Goal: Task Accomplishment & Management: Manage account settings

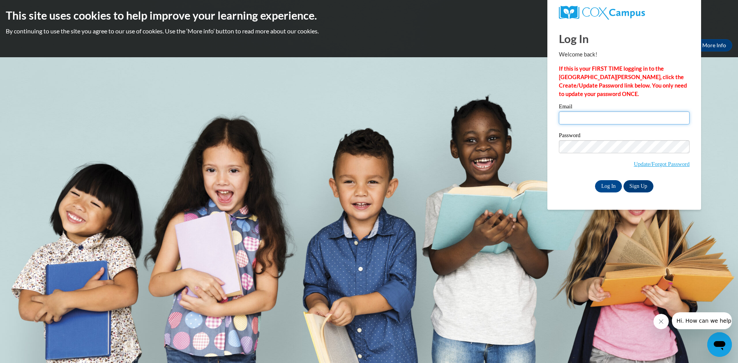
click at [608, 116] on input "Email" at bounding box center [624, 118] width 131 height 13
type input "[EMAIL_ADDRESS][DOMAIN_NAME]"
click at [609, 185] on input "Log In" at bounding box center [608, 186] width 27 height 12
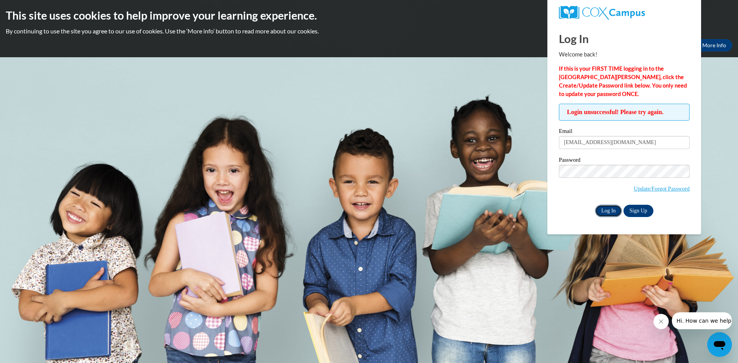
click at [616, 211] on input "Log In" at bounding box center [608, 211] width 27 height 12
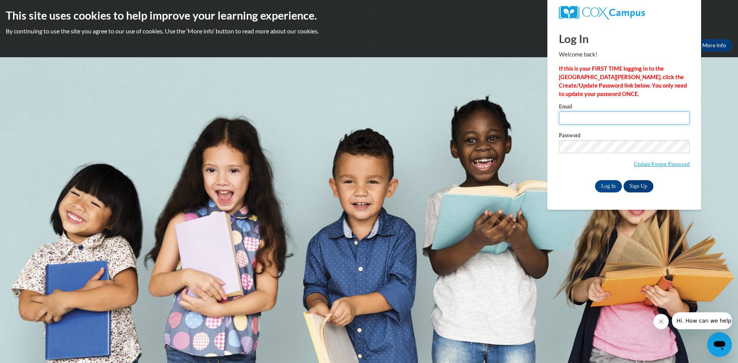
click at [567, 118] on input "Email" at bounding box center [624, 118] width 131 height 13
type input "[EMAIL_ADDRESS][DOMAIN_NAME]"
click at [552, 195] on div "Log In Welcome back! If this is your FIRST TIME logging in to the NEW Cox Campu…" at bounding box center [624, 116] width 165 height 187
click at [595, 180] on input "Log In" at bounding box center [608, 186] width 27 height 12
click at [608, 116] on input "Email" at bounding box center [624, 118] width 131 height 13
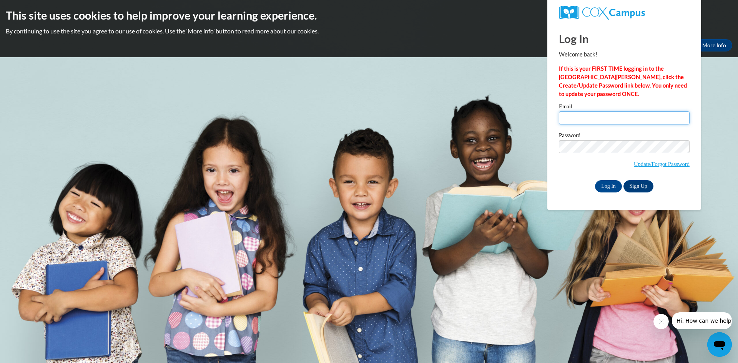
type input "[EMAIL_ADDRESS][DOMAIN_NAME]"
click at [599, 187] on input "Log In" at bounding box center [608, 186] width 27 height 12
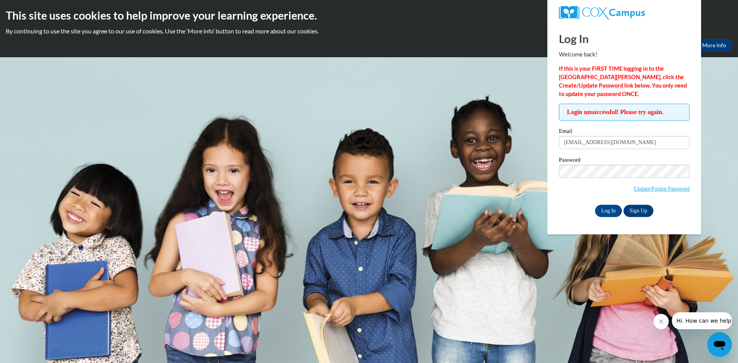
click at [528, 361] on body "This site uses cookies to help improve your learning experience. By continuing …" at bounding box center [369, 181] width 738 height 363
click at [606, 211] on input "Log In" at bounding box center [608, 211] width 27 height 12
click at [588, 288] on body "This site uses cookies to help improve your learning experience. By continuing …" at bounding box center [369, 181] width 738 height 363
click at [611, 210] on input "Log In" at bounding box center [608, 211] width 27 height 12
click at [738, 86] on body "This site uses cookies to help improve your learning experience. By continuing …" at bounding box center [369, 181] width 738 height 363
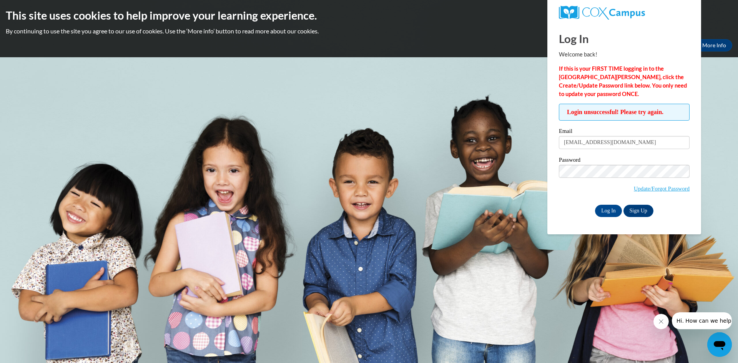
drag, startPoint x: 293, startPoint y: 80, endPoint x: 352, endPoint y: 8, distance: 92.7
click at [299, 72] on body "This site uses cookies to help improve your learning experience. By continuing …" at bounding box center [369, 181] width 738 height 363
click at [738, 267] on body "This site uses cookies to help improve your learning experience. By continuing …" at bounding box center [369, 181] width 738 height 363
click at [609, 207] on input "Log In" at bounding box center [608, 211] width 27 height 12
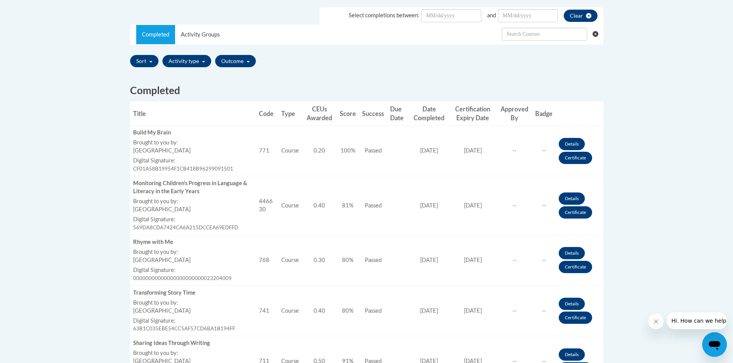
scroll to position [231, 0]
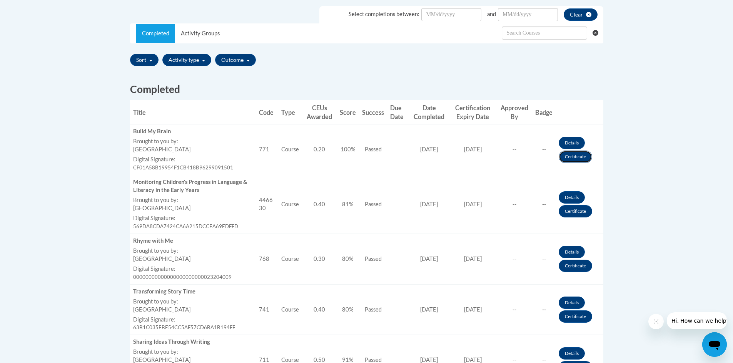
click at [582, 156] on link "Certificate" at bounding box center [574, 157] width 33 height 12
click at [572, 160] on link "Certificate" at bounding box center [574, 157] width 33 height 12
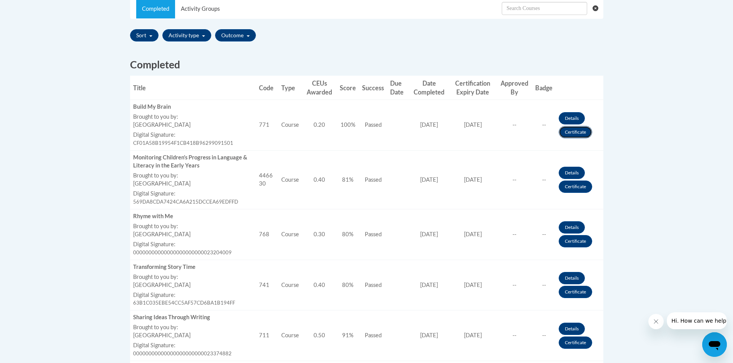
scroll to position [269, 0]
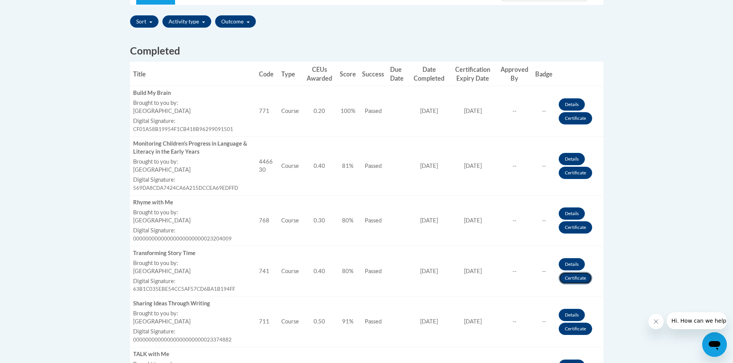
click at [566, 282] on link "Certificate" at bounding box center [574, 278] width 33 height 12
